Goal: Task Accomplishment & Management: Use online tool/utility

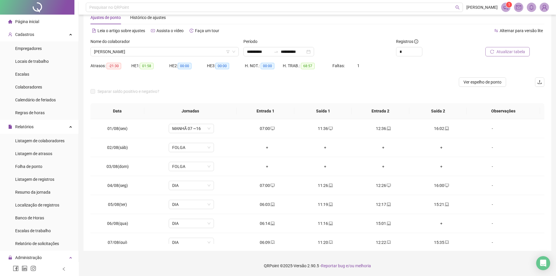
scroll to position [198, 0]
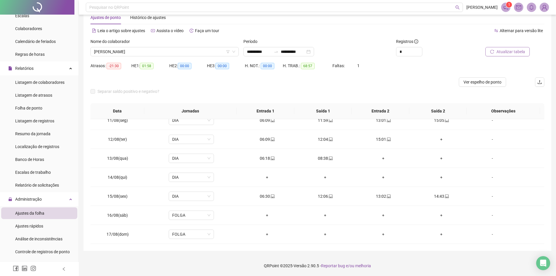
click at [499, 53] on span "Atualizar tabela" at bounding box center [510, 51] width 29 height 6
click at [475, 84] on span "Ver espelho de ponto" at bounding box center [482, 82] width 38 height 6
click at [135, 51] on span "[PERSON_NAME]" at bounding box center [164, 51] width 141 height 9
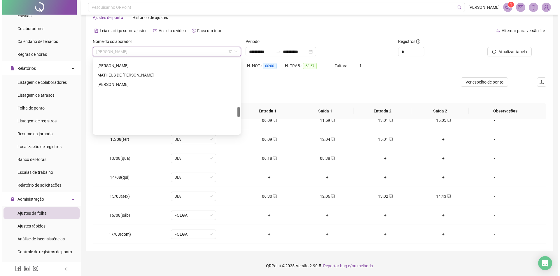
scroll to position [341, 0]
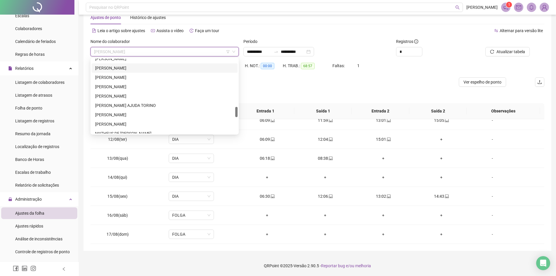
click at [128, 68] on div "[PERSON_NAME]" at bounding box center [164, 68] width 139 height 6
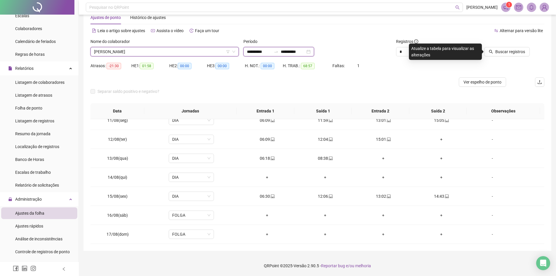
click at [264, 50] on input "**********" at bounding box center [259, 51] width 25 height 6
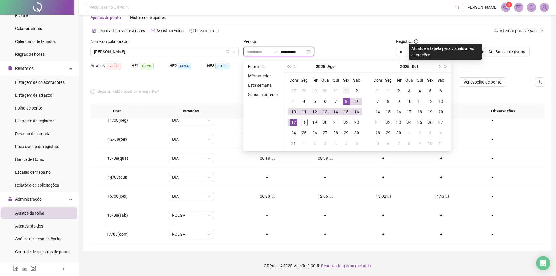
type input "**********"
click at [347, 89] on div "1" at bounding box center [346, 90] width 7 height 7
type input "**********"
drag, startPoint x: 345, startPoint y: 112, endPoint x: 351, endPoint y: 109, distance: 7.2
click at [345, 112] on div "15" at bounding box center [346, 111] width 7 height 7
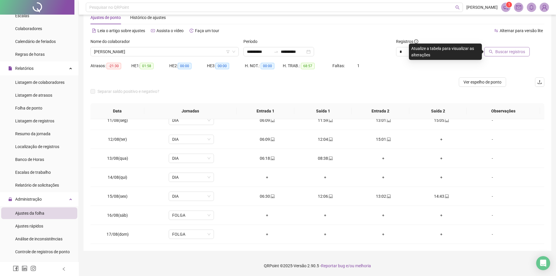
click at [519, 48] on span "Buscar registros" at bounding box center [510, 51] width 30 height 6
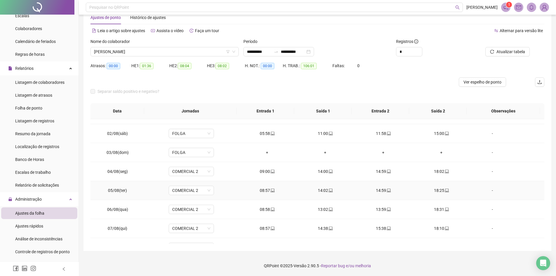
scroll to position [0, 0]
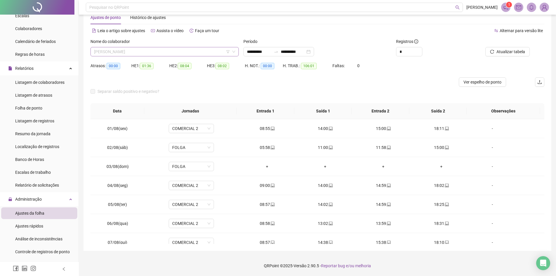
click at [152, 49] on span "[PERSON_NAME]" at bounding box center [164, 51] width 141 height 9
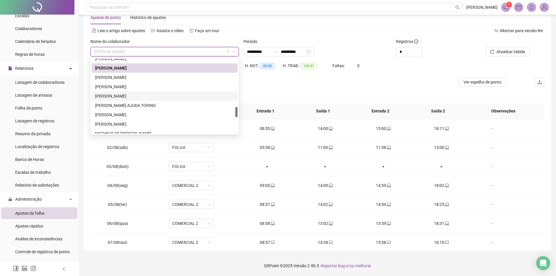
scroll to position [458, 0]
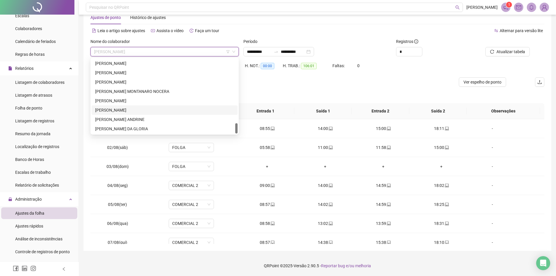
click at [132, 108] on div "[PERSON_NAME]" at bounding box center [164, 110] width 139 height 6
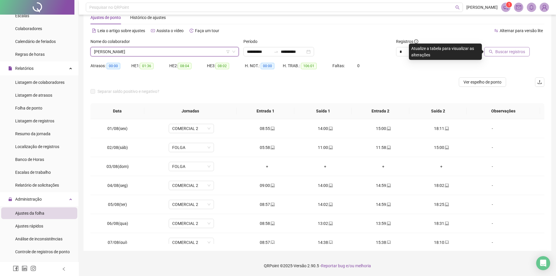
click at [496, 52] on button "Buscar registros" at bounding box center [507, 51] width 46 height 9
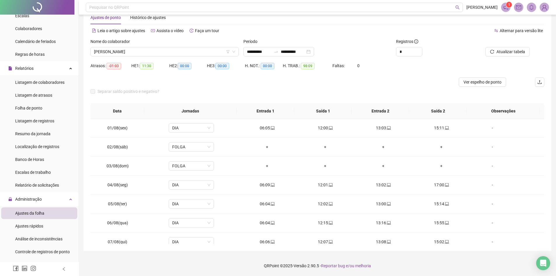
scroll to position [0, 0]
click at [513, 52] on span "Atualizar tabela" at bounding box center [510, 51] width 29 height 6
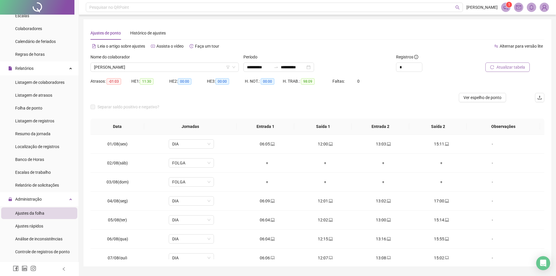
click at [501, 69] on span "Atualizar tabela" at bounding box center [510, 67] width 29 height 6
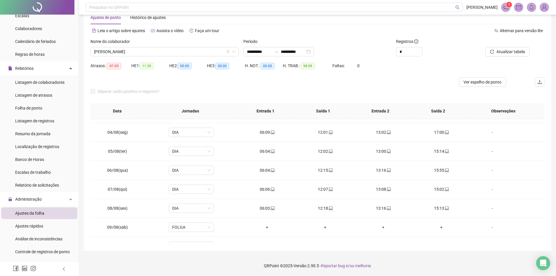
scroll to position [43, 0]
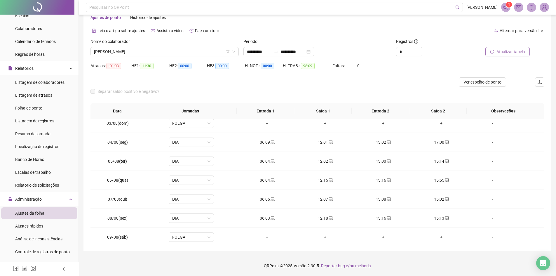
click at [505, 52] on span "Atualizar tabela" at bounding box center [510, 51] width 29 height 6
click at [473, 84] on span "Ver espelho de ponto" at bounding box center [482, 82] width 38 height 6
click at [475, 83] on span "Ver espelho de ponto" at bounding box center [482, 82] width 38 height 6
click at [470, 217] on td "-" at bounding box center [507, 218] width 74 height 19
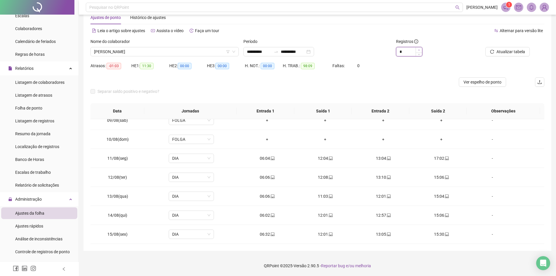
click at [419, 50] on icon "up" at bounding box center [419, 50] width 2 height 2
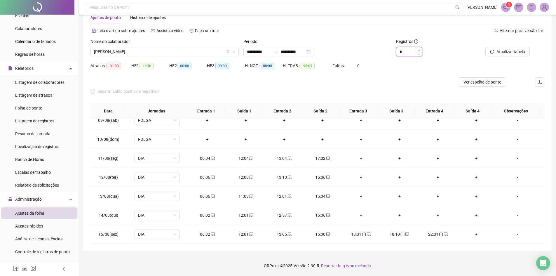
click at [419, 50] on icon "up" at bounding box center [419, 49] width 2 height 1
type input "**"
click at [419, 50] on icon "up" at bounding box center [419, 49] width 2 height 1
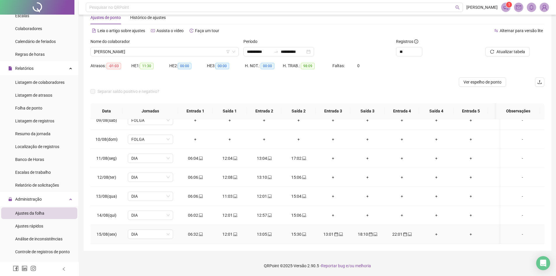
click at [373, 232] on span at bounding box center [375, 234] width 5 height 5
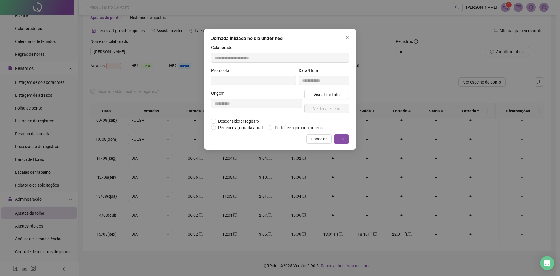
type input "**********"
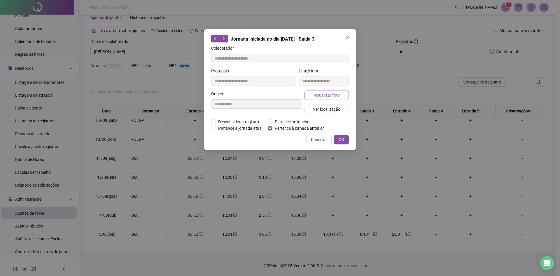
click at [323, 95] on span "Visualizar foto" at bounding box center [327, 95] width 26 height 6
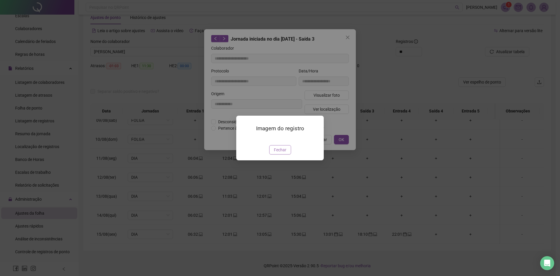
click at [288, 154] on button "Fechar" at bounding box center [280, 149] width 22 height 9
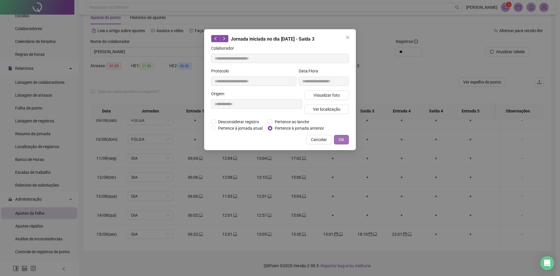
click at [341, 139] on span "OK" at bounding box center [342, 139] width 6 height 6
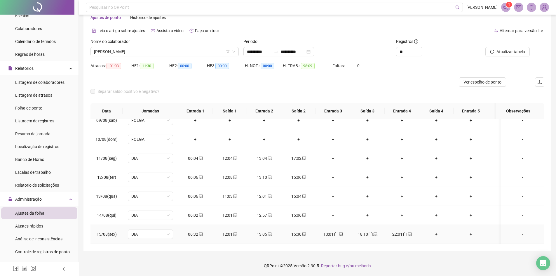
click at [269, 233] on icon "laptop" at bounding box center [270, 234] width 4 height 4
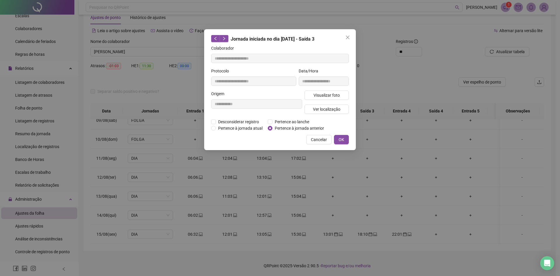
type input "**********"
click at [319, 95] on span "Visualizar foto" at bounding box center [327, 95] width 26 height 6
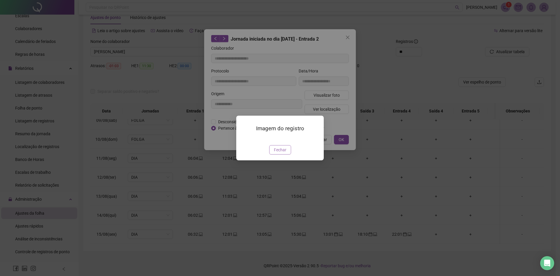
click at [280, 154] on button "Fechar" at bounding box center [280, 149] width 22 height 9
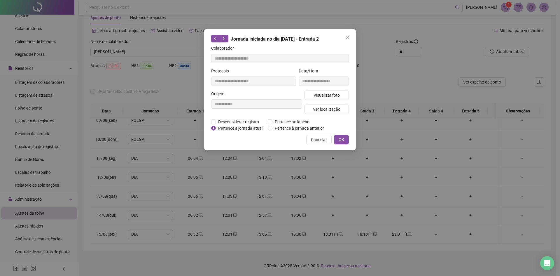
click at [340, 134] on div "**********" at bounding box center [280, 89] width 152 height 121
click at [342, 136] on span "OK" at bounding box center [342, 139] width 6 height 6
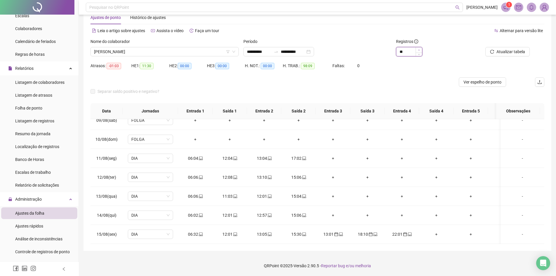
type input "**"
click at [418, 51] on icon "up" at bounding box center [419, 50] width 2 height 2
click at [419, 49] on icon "up" at bounding box center [419, 50] width 2 height 2
click at [338, 235] on span "laptop" at bounding box center [340, 234] width 5 height 4
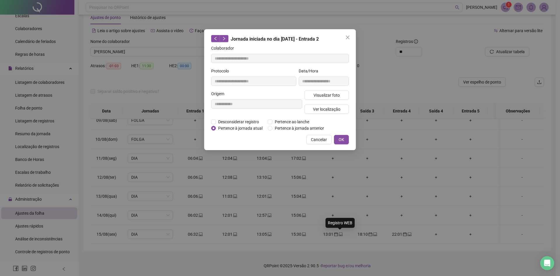
type input "**********"
click at [222, 121] on span "Desconsiderar registro" at bounding box center [239, 121] width 46 height 6
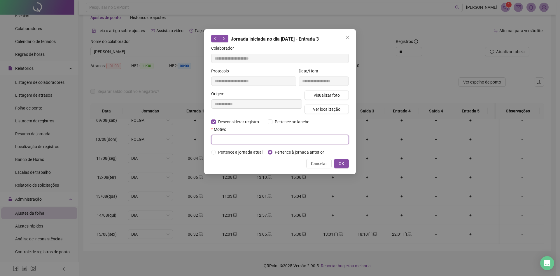
click at [230, 136] on input "text" at bounding box center [280, 139] width 138 height 9
type input "*"
click at [341, 163] on span "OK" at bounding box center [342, 163] width 6 height 6
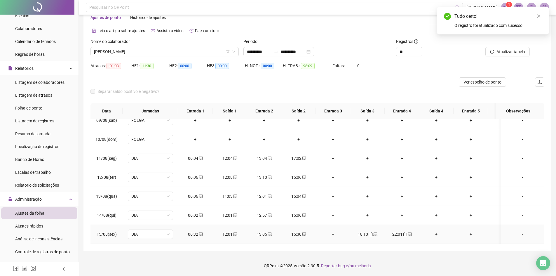
click at [372, 232] on icon "calendar" at bounding box center [371, 234] width 4 height 4
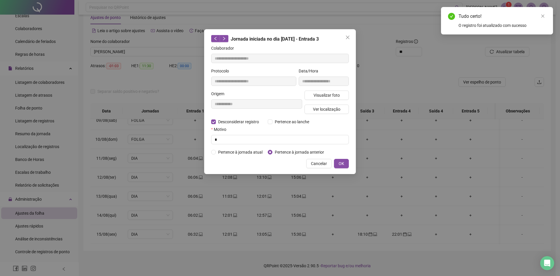
type input "**********"
click at [256, 136] on input "text" at bounding box center [280, 139] width 138 height 9
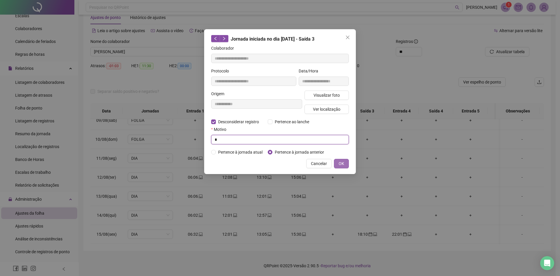
type input "*"
click at [346, 163] on button "OK" at bounding box center [341, 163] width 15 height 9
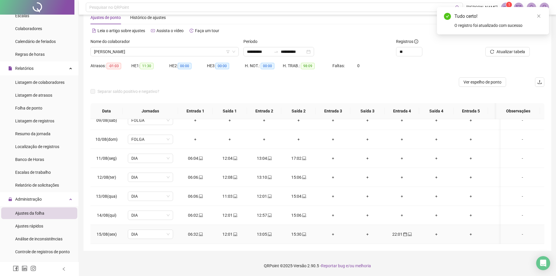
click at [402, 233] on span "calendar" at bounding box center [404, 234] width 5 height 4
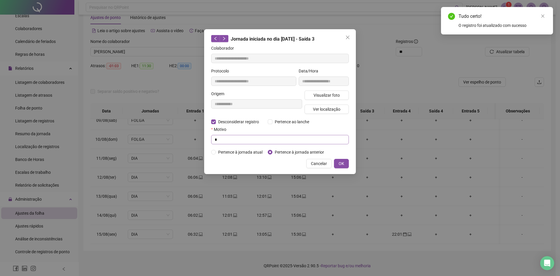
type input "**********"
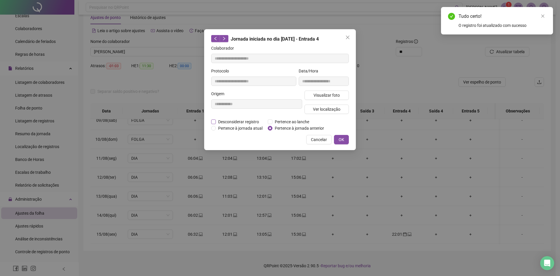
click at [217, 121] on span "Desconsiderar registro" at bounding box center [239, 121] width 46 height 6
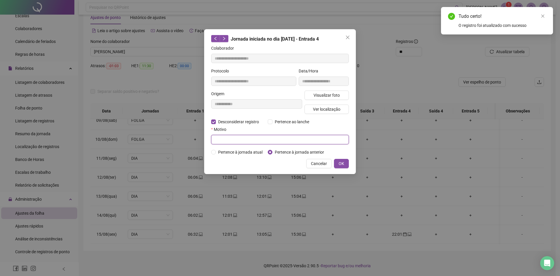
click at [231, 139] on input "text" at bounding box center [280, 139] width 138 height 9
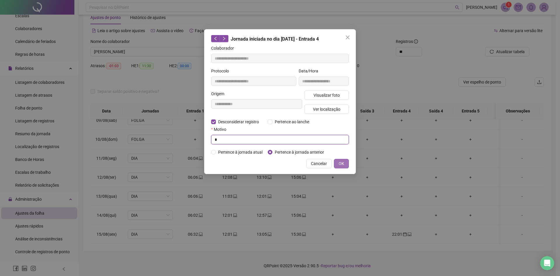
type input "*"
drag, startPoint x: 342, startPoint y: 161, endPoint x: 373, endPoint y: 137, distance: 38.9
click at [342, 161] on span "OK" at bounding box center [342, 163] width 6 height 6
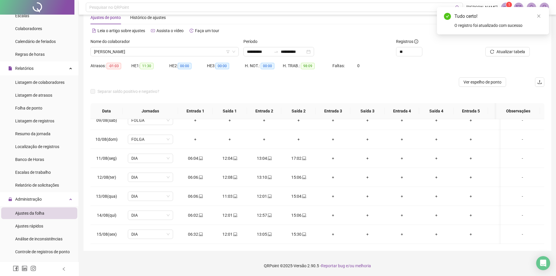
click at [506, 46] on div at bounding box center [501, 42] width 57 height 9
click at [506, 51] on span "Atualizar tabela" at bounding box center [510, 51] width 29 height 6
click at [421, 54] on span "Decrease Value" at bounding box center [419, 53] width 6 height 5
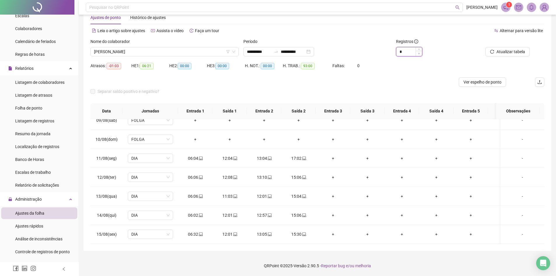
click at [421, 54] on span "Decrease Value" at bounding box center [419, 53] width 6 height 5
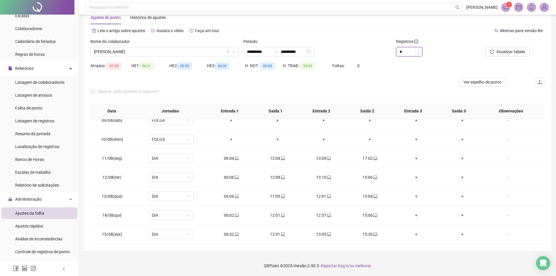
click at [421, 54] on span "Decrease Value" at bounding box center [419, 53] width 6 height 5
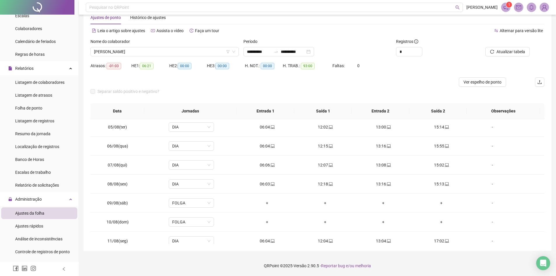
scroll to position [72, 0]
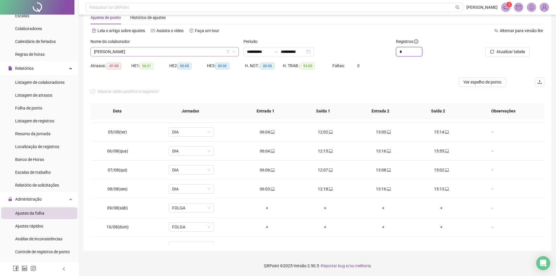
click at [149, 50] on span "[PERSON_NAME]" at bounding box center [164, 51] width 141 height 9
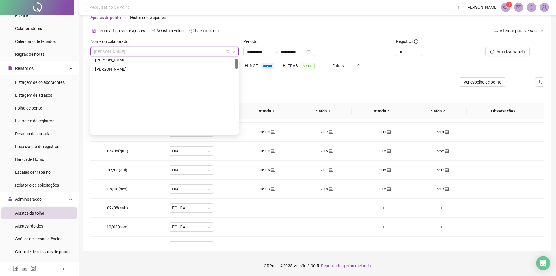
scroll to position [0, 0]
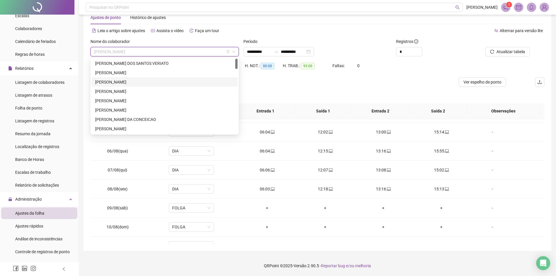
click at [122, 84] on div "[PERSON_NAME]" at bounding box center [164, 82] width 139 height 6
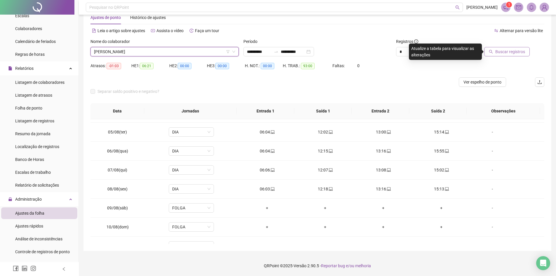
click at [504, 50] on span "Buscar registros" at bounding box center [510, 51] width 30 height 6
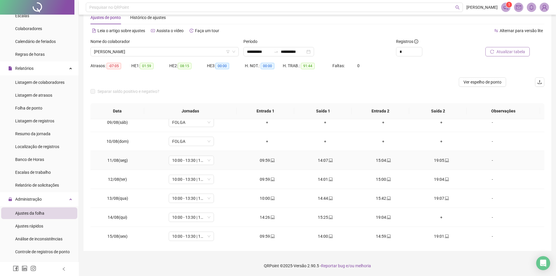
scroll to position [160, 0]
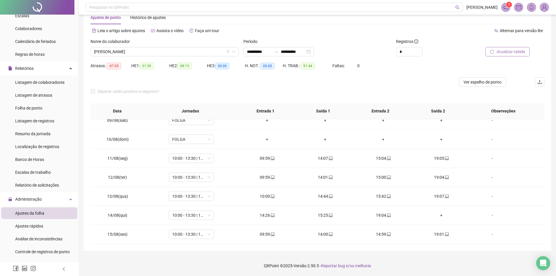
click at [505, 53] on span "Atualizar tabela" at bounding box center [510, 51] width 29 height 6
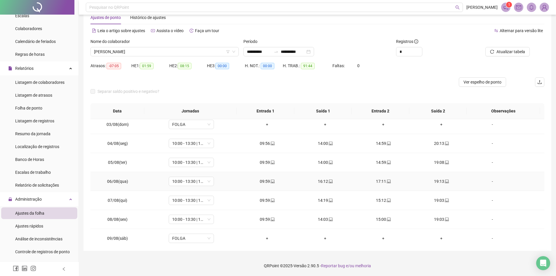
scroll to position [0, 0]
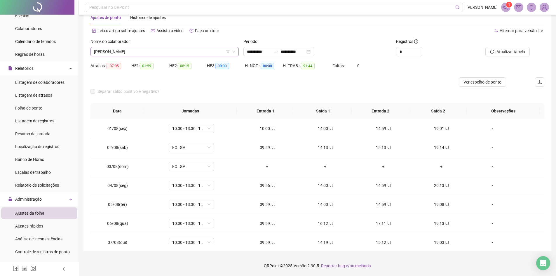
click at [154, 51] on span "[PERSON_NAME]" at bounding box center [164, 51] width 141 height 9
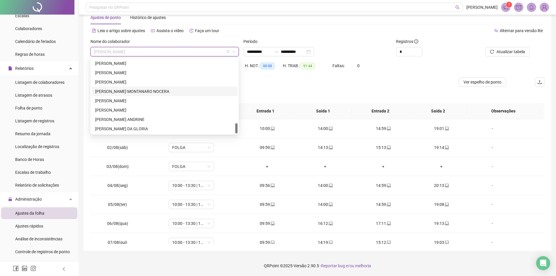
scroll to position [399, 0]
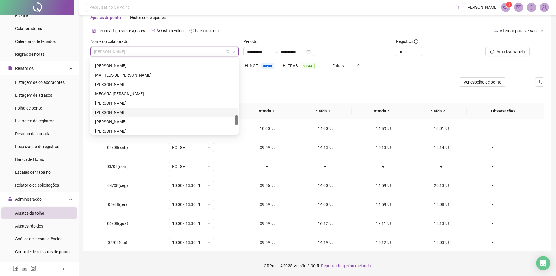
click at [125, 112] on div "[PERSON_NAME]" at bounding box center [164, 112] width 139 height 6
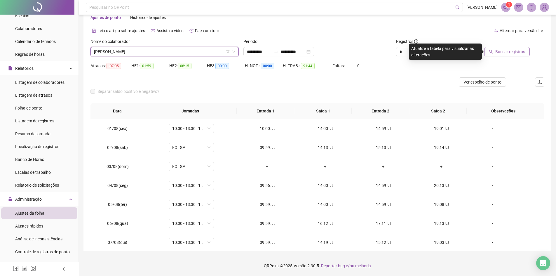
click at [509, 52] on span "Buscar registros" at bounding box center [510, 51] width 30 height 6
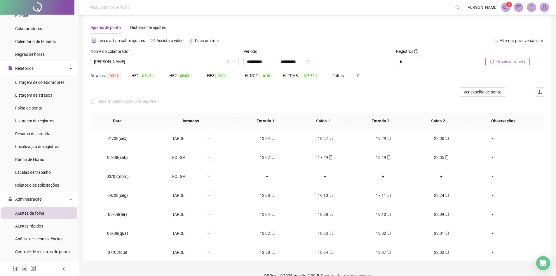
scroll to position [0, 0]
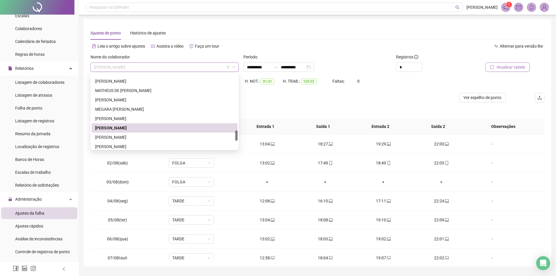
click at [140, 67] on span "[PERSON_NAME]" at bounding box center [164, 67] width 141 height 9
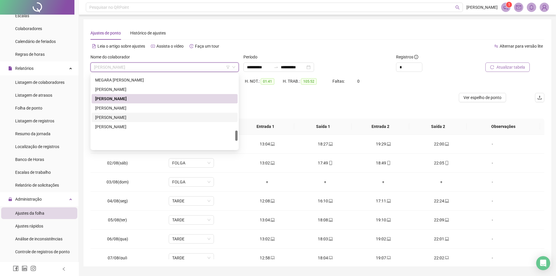
scroll to position [399, 0]
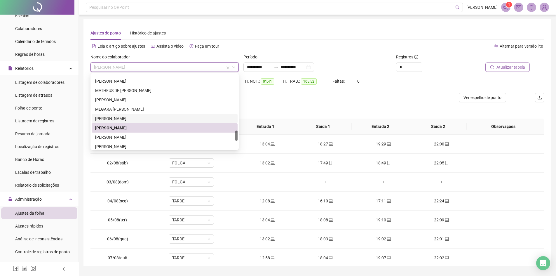
click at [125, 116] on div "[PERSON_NAME]" at bounding box center [164, 118] width 139 height 6
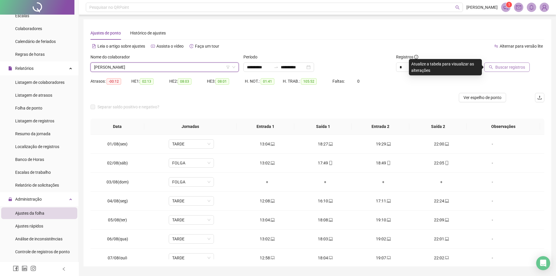
click at [508, 67] on span "Buscar registros" at bounding box center [510, 67] width 30 height 6
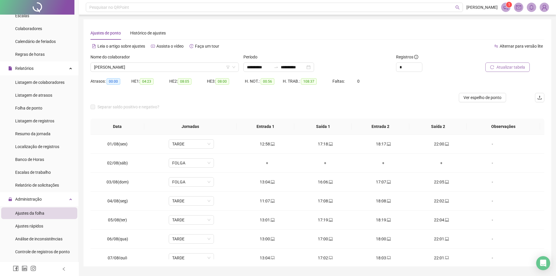
click at [494, 63] on button "Atualizar tabela" at bounding box center [507, 66] width 44 height 9
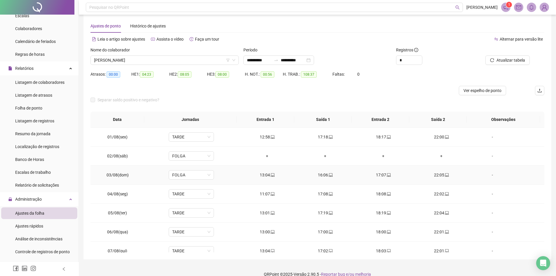
scroll to position [0, 0]
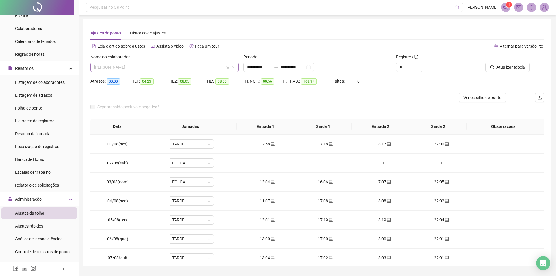
click at [116, 67] on span "[PERSON_NAME]" at bounding box center [164, 67] width 141 height 9
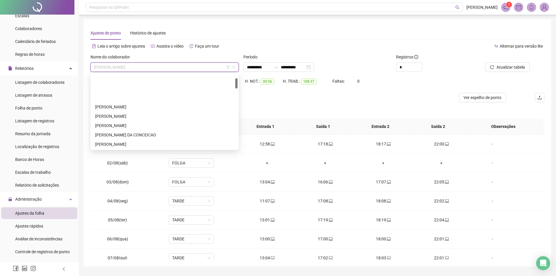
scroll to position [29, 0]
click at [142, 114] on div "[PERSON_NAME]" at bounding box center [164, 115] width 139 height 6
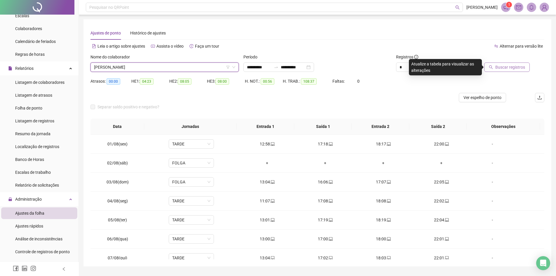
click at [505, 67] on span "Buscar registros" at bounding box center [510, 67] width 30 height 6
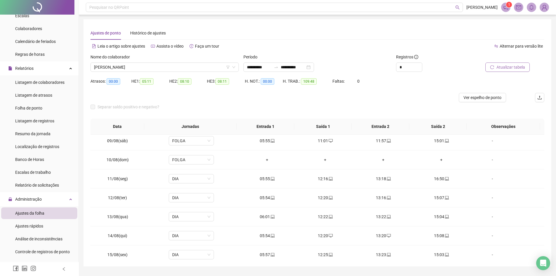
scroll to position [160, 0]
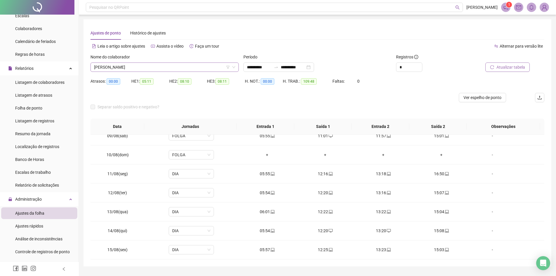
click at [173, 66] on span "[PERSON_NAME]" at bounding box center [164, 67] width 141 height 9
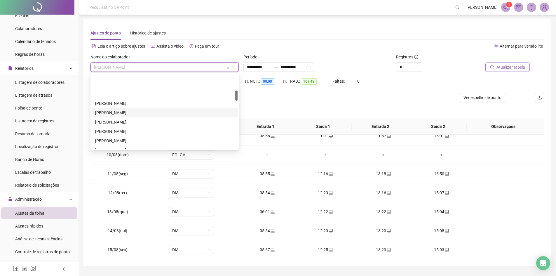
scroll to position [146, 0]
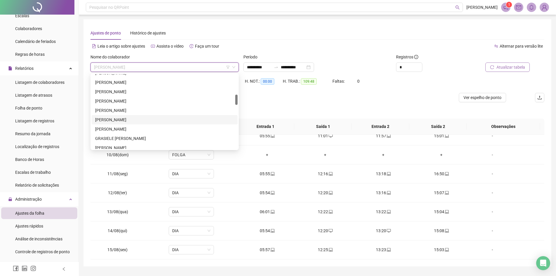
click at [142, 119] on div "[PERSON_NAME]" at bounding box center [164, 119] width 139 height 6
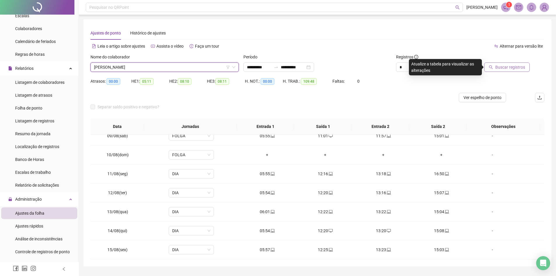
click at [499, 70] on span "Buscar registros" at bounding box center [510, 67] width 30 height 6
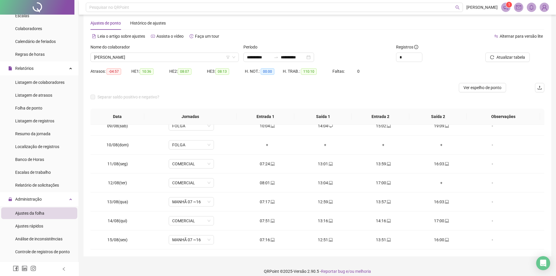
scroll to position [15, 0]
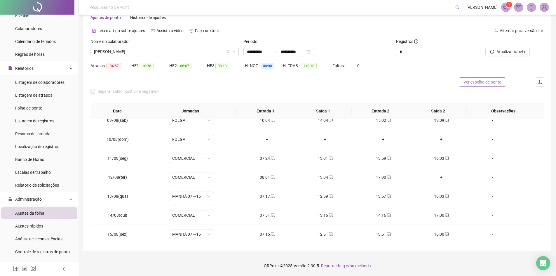
click at [484, 81] on span "Ver espelho de ponto" at bounding box center [482, 82] width 38 height 6
click at [421, 49] on span "Increase Value" at bounding box center [419, 49] width 6 height 5
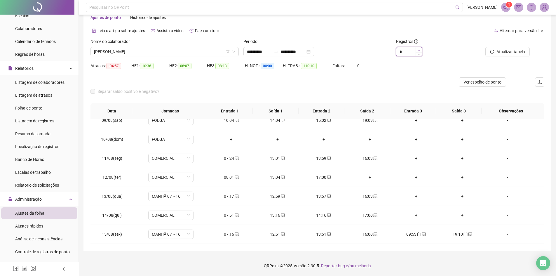
click at [421, 49] on span "Increase Value" at bounding box center [419, 49] width 6 height 5
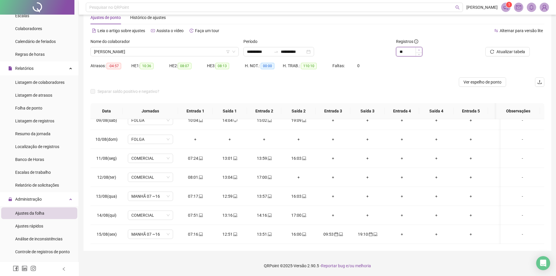
type input "**"
click at [421, 49] on span "Increase Value" at bounding box center [419, 49] width 6 height 5
click at [340, 232] on span at bounding box center [340, 234] width 5 height 5
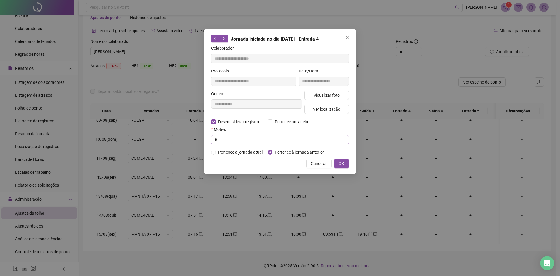
type input "**********"
click at [224, 138] on input "text" at bounding box center [280, 139] width 138 height 9
type input "*"
click at [341, 163] on span "OK" at bounding box center [342, 163] width 6 height 6
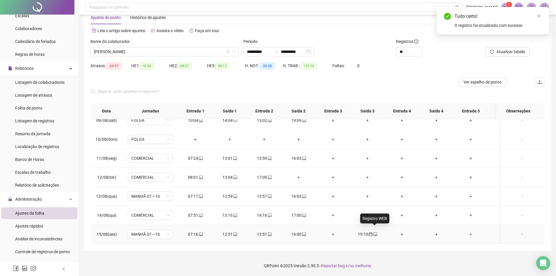
click at [376, 232] on icon "laptop" at bounding box center [375, 234] width 4 height 4
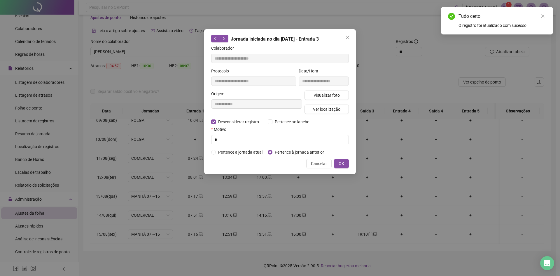
type input "**********"
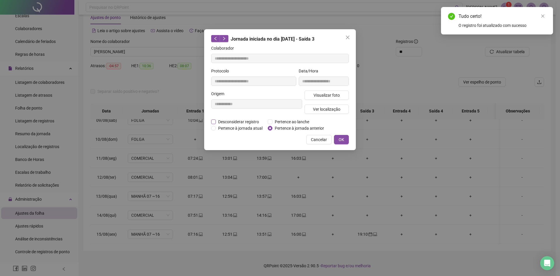
click at [234, 118] on span "Desconsiderar registro" at bounding box center [239, 121] width 46 height 6
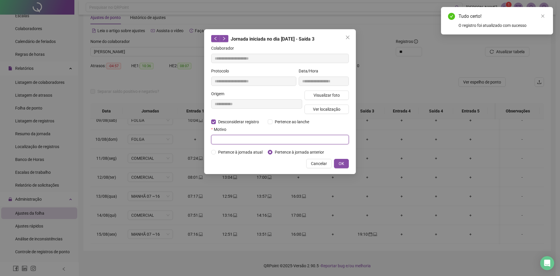
click at [231, 140] on input "text" at bounding box center [280, 139] width 138 height 9
type input "*"
click at [341, 163] on span "OK" at bounding box center [342, 163] width 6 height 6
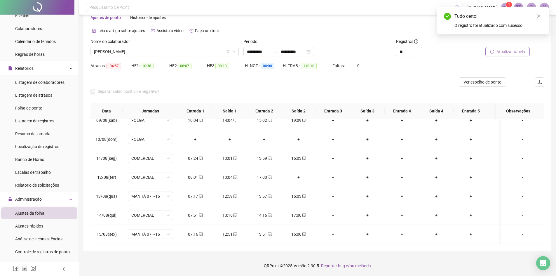
click at [520, 52] on span "Atualizar tabela" at bounding box center [510, 51] width 29 height 6
